Goal: Task Accomplishment & Management: Manage account settings

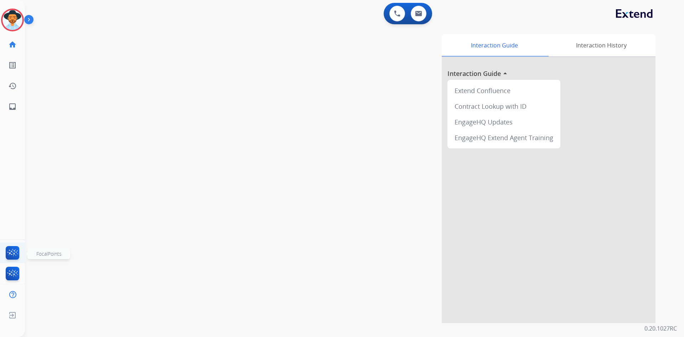
click at [14, 247] on img at bounding box center [12, 254] width 17 height 16
click at [17, 22] on img at bounding box center [12, 20] width 20 height 20
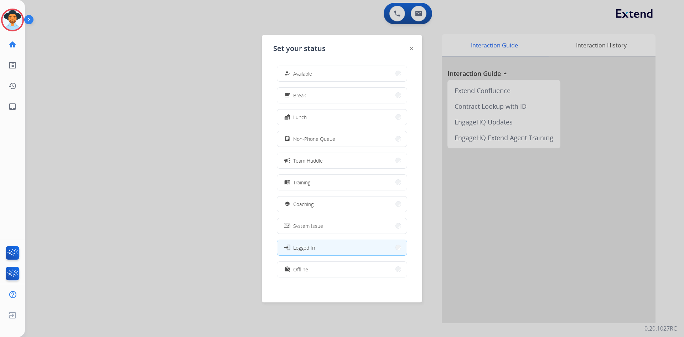
scroll to position [2, 0]
click at [323, 273] on button "work_off Offline" at bounding box center [342, 267] width 130 height 15
